Goal: Find contact information: Obtain details needed to contact an individual or organization

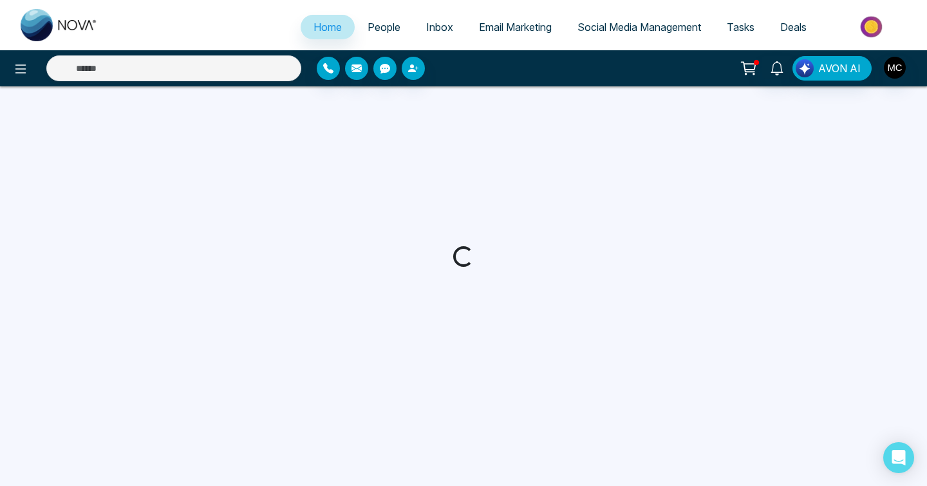
select select "*"
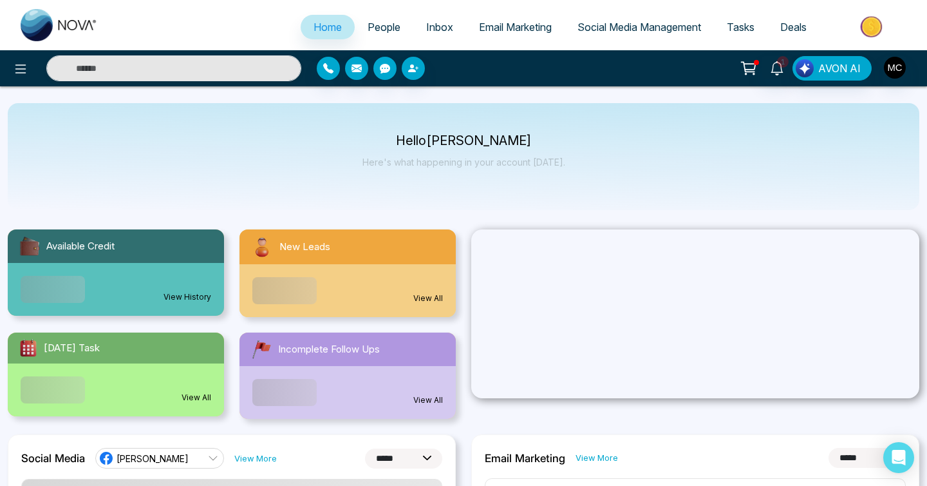
click at [306, 269] on div "View All" at bounding box center [348, 290] width 216 height 53
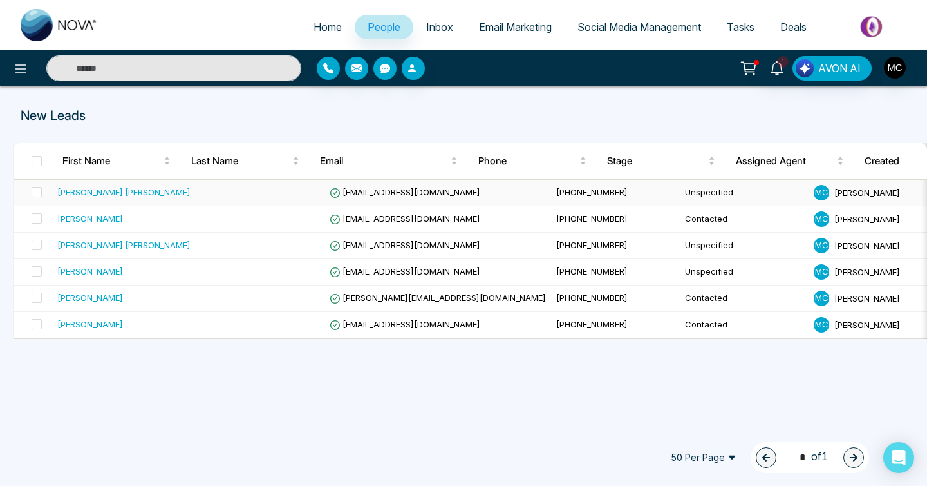
click at [290, 191] on td at bounding box center [260, 193] width 129 height 26
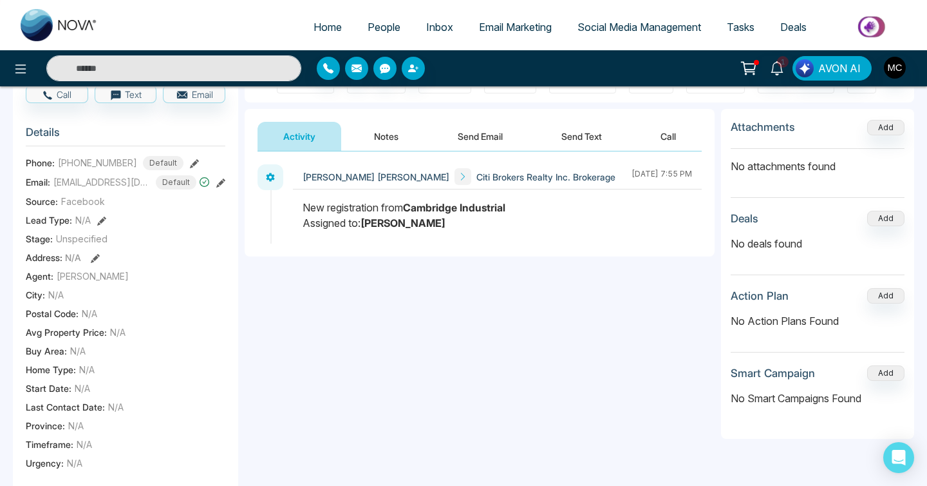
scroll to position [41, 0]
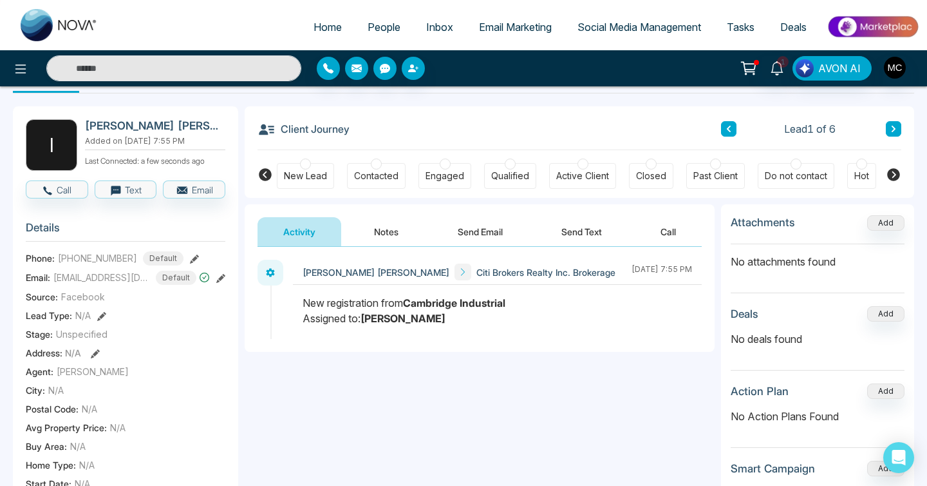
click at [103, 265] on span "[PHONE_NUMBER]" at bounding box center [97, 258] width 79 height 14
copy span "16479871300"
click at [401, 21] on link "People" at bounding box center [384, 27] width 59 height 24
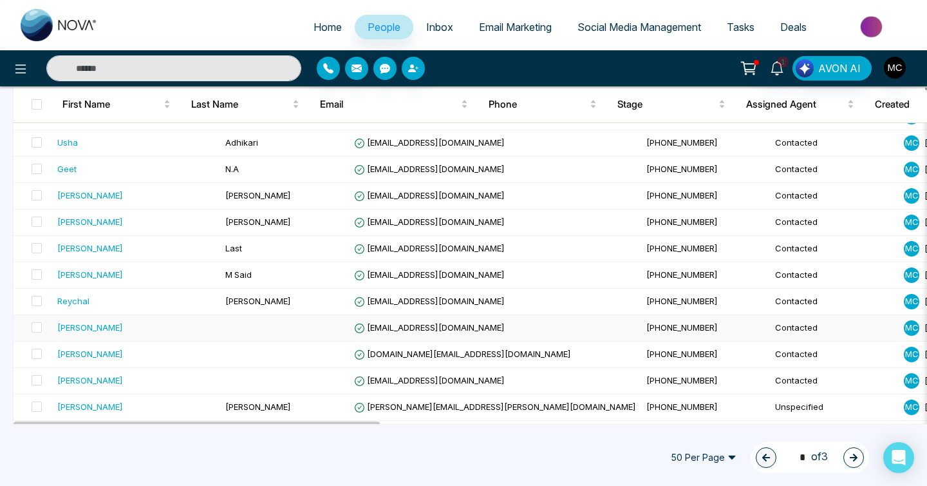
scroll to position [1160, 0]
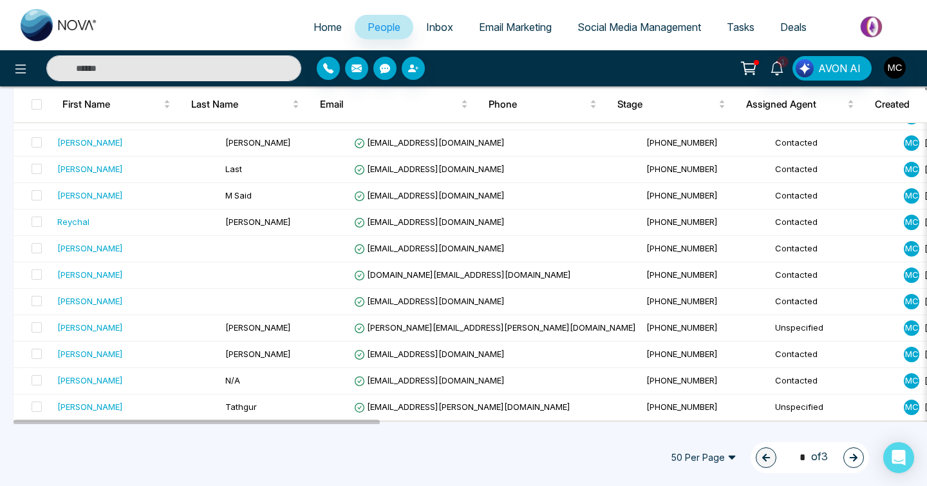
click at [231, 69] on input "text" at bounding box center [173, 68] width 255 height 26
type input "*"
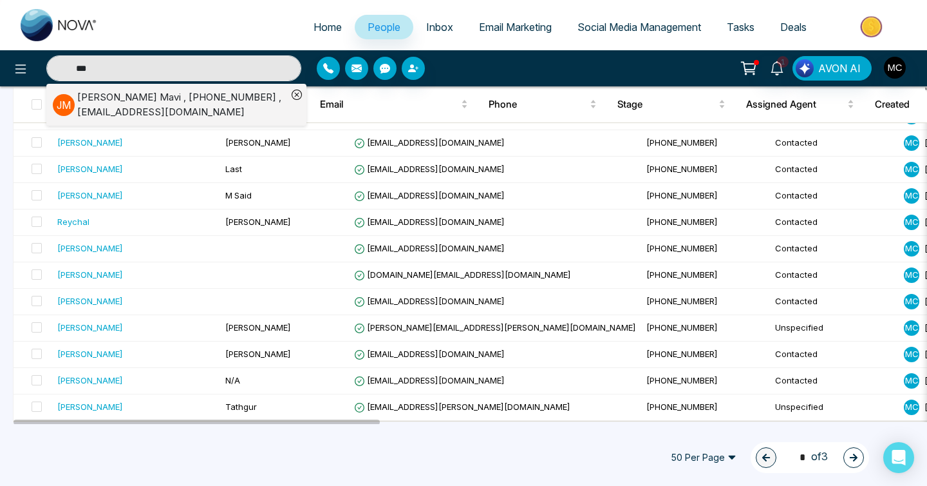
type input "***"
click at [219, 106] on div "[PERSON_NAME] , [PHONE_NUMBER] , [EMAIL_ADDRESS][DOMAIN_NAME]" at bounding box center [182, 104] width 210 height 29
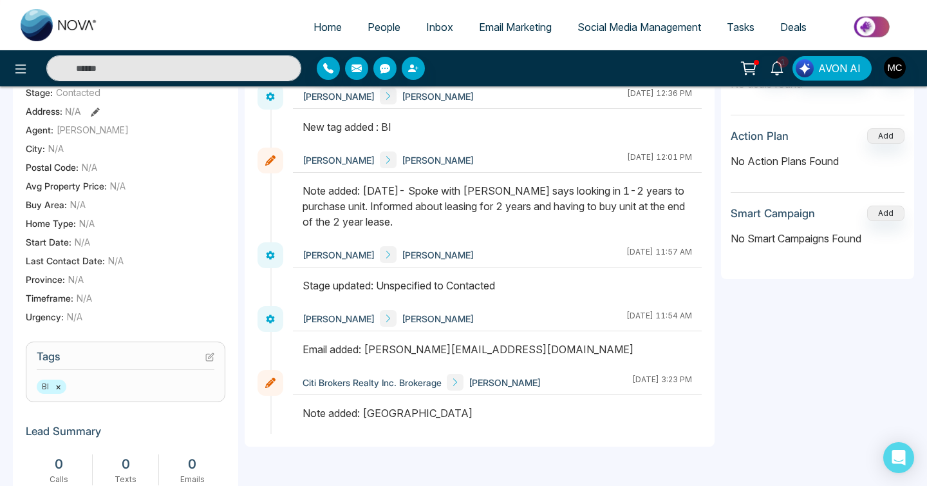
scroll to position [347, 0]
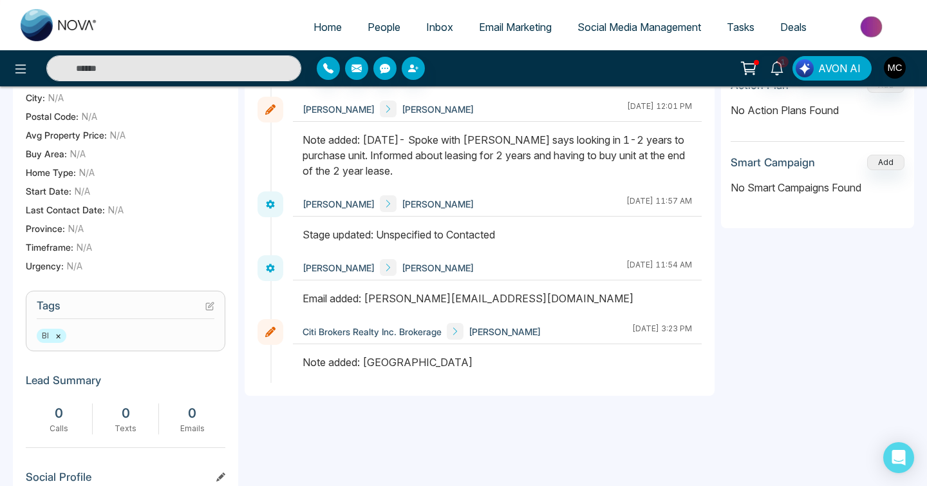
click at [399, 300] on div "Email added: [PERSON_NAME][EMAIL_ADDRESS][DOMAIN_NAME]" at bounding box center [498, 297] width 390 height 15
click at [476, 295] on div "Email added: [PERSON_NAME][EMAIL_ADDRESS][DOMAIN_NAME]" at bounding box center [498, 297] width 390 height 15
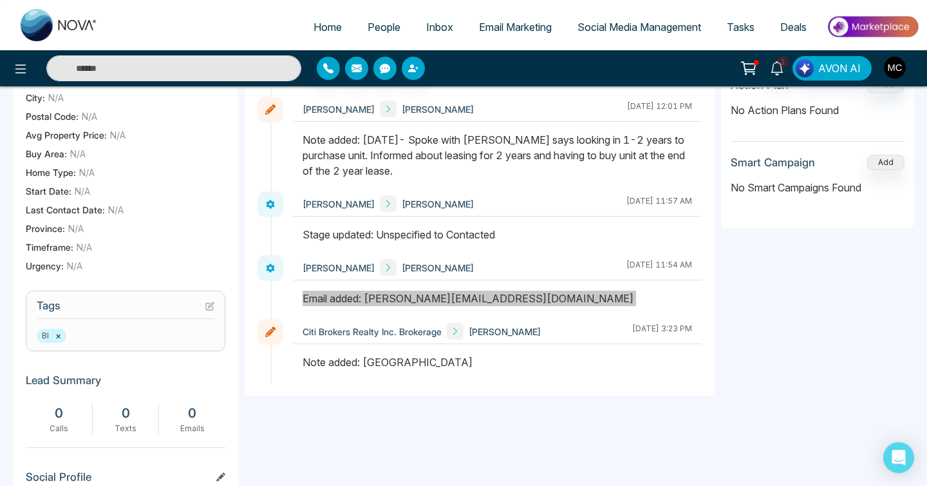
drag, startPoint x: 471, startPoint y: 297, endPoint x: 372, endPoint y: 294, distance: 99.9
click at [372, 294] on div "Email added: [PERSON_NAME][EMAIL_ADDRESS][DOMAIN_NAME]" at bounding box center [498, 297] width 390 height 15
copy div
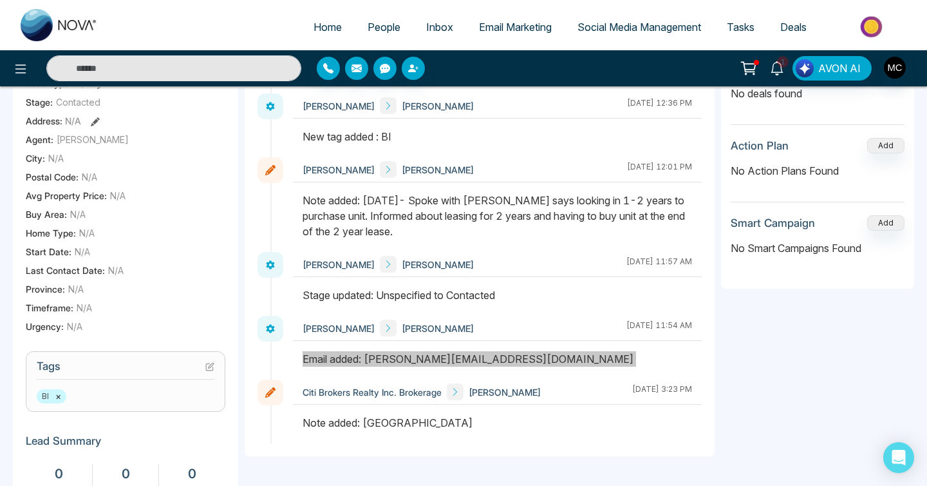
scroll to position [127, 0]
